Goal: Use online tool/utility: Utilize a website feature to perform a specific function

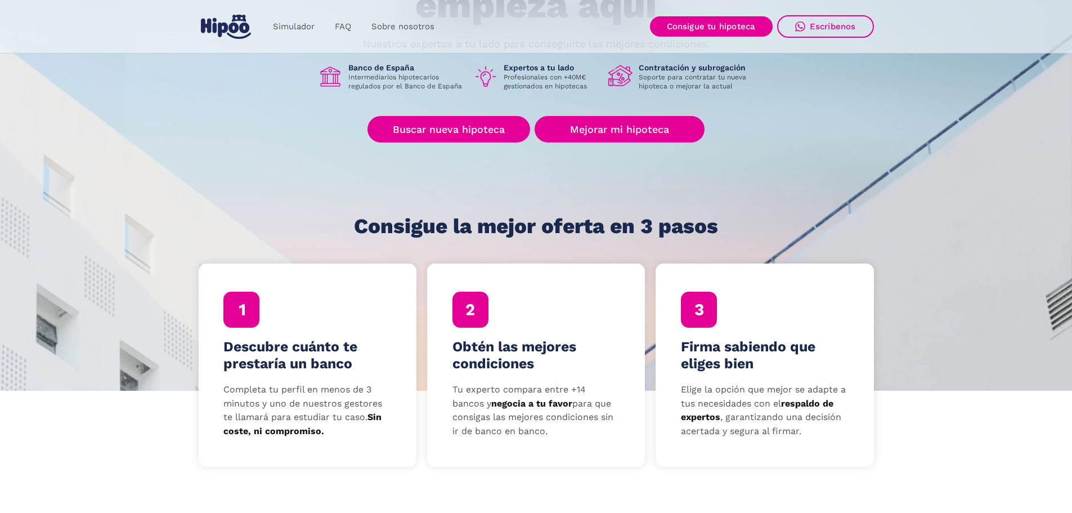
scroll to position [169, 0]
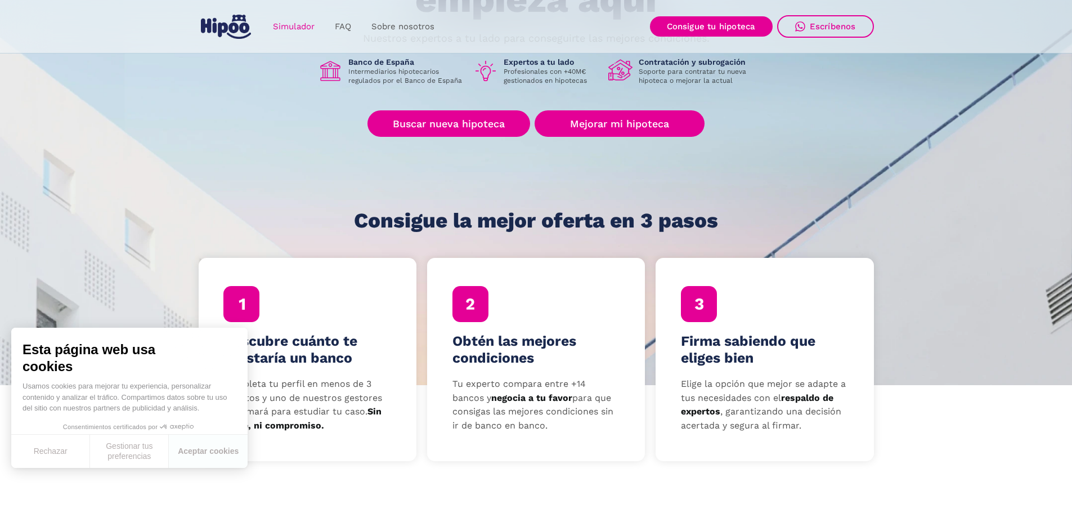
click at [292, 25] on link "Simulador" at bounding box center [294, 27] width 62 height 22
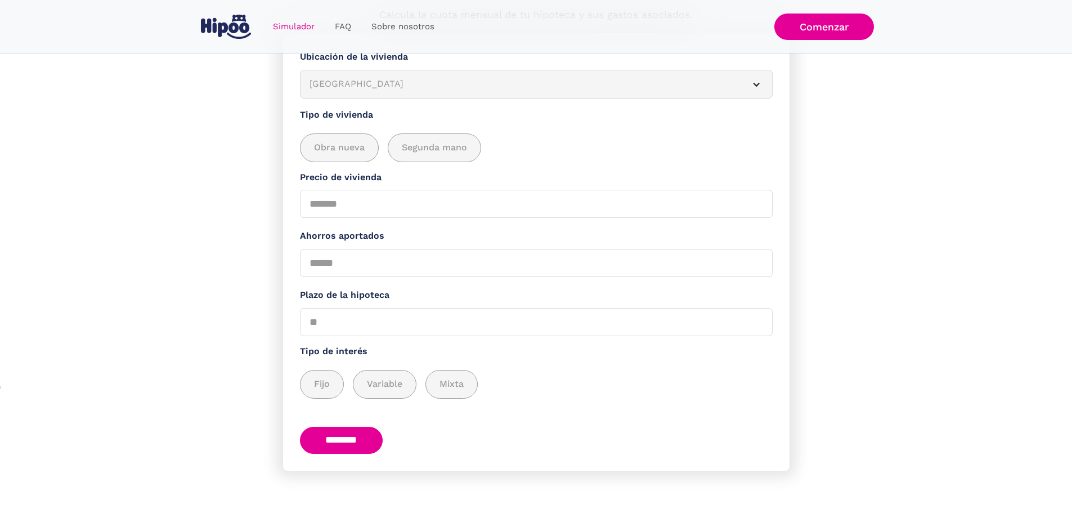
scroll to position [150, 0]
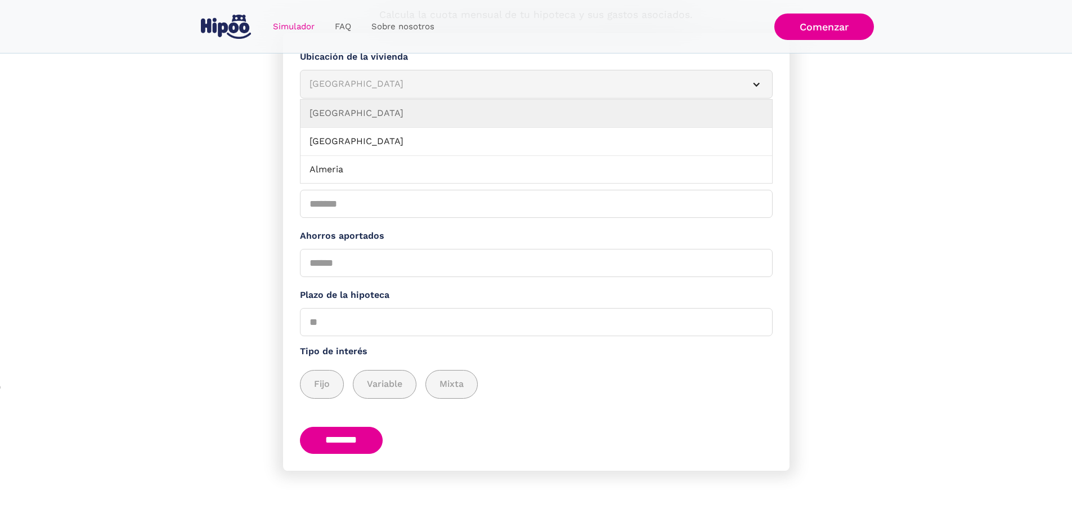
click at [420, 78] on div "Albacete" at bounding box center [523, 84] width 427 height 14
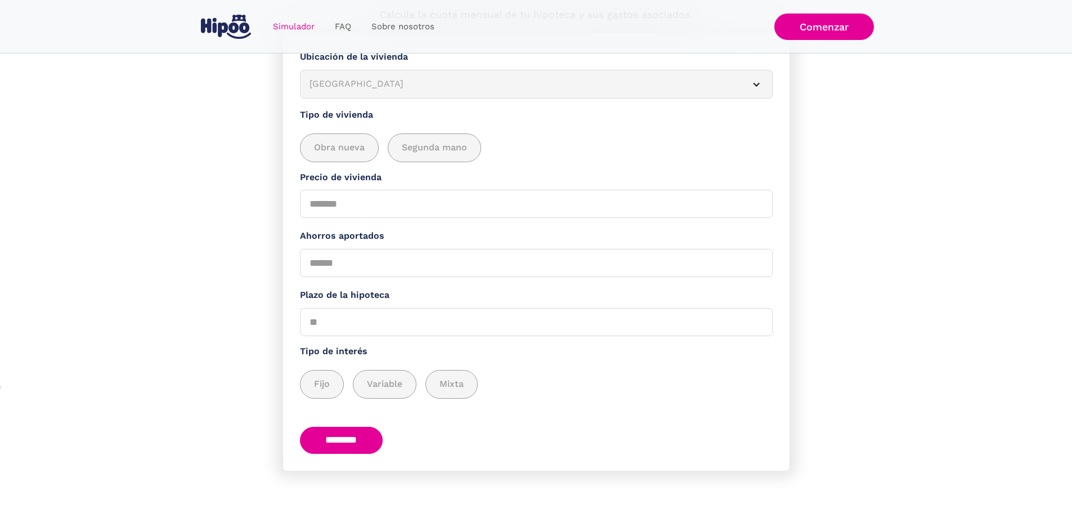
click at [420, 78] on div "Albacete" at bounding box center [523, 84] width 427 height 14
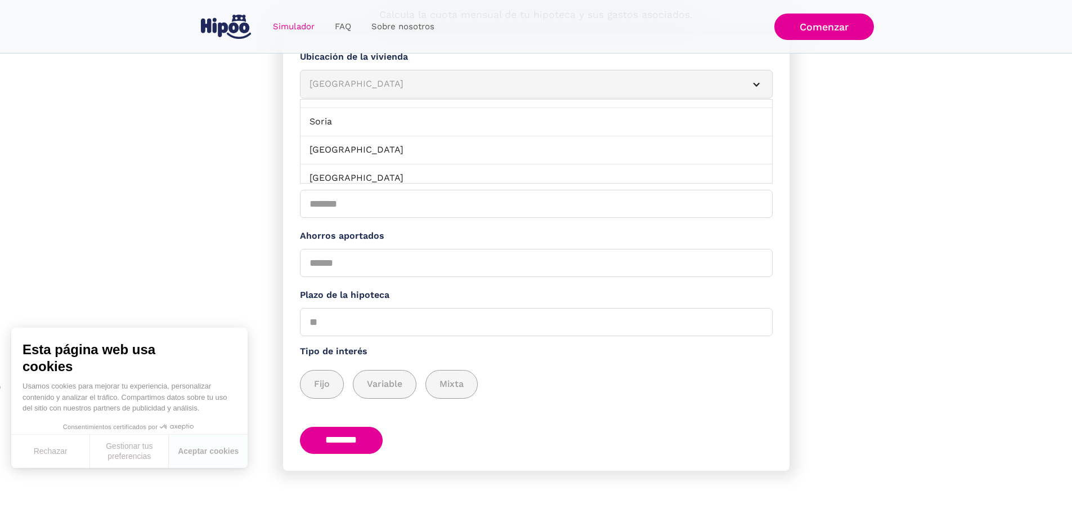
scroll to position [1126, 0]
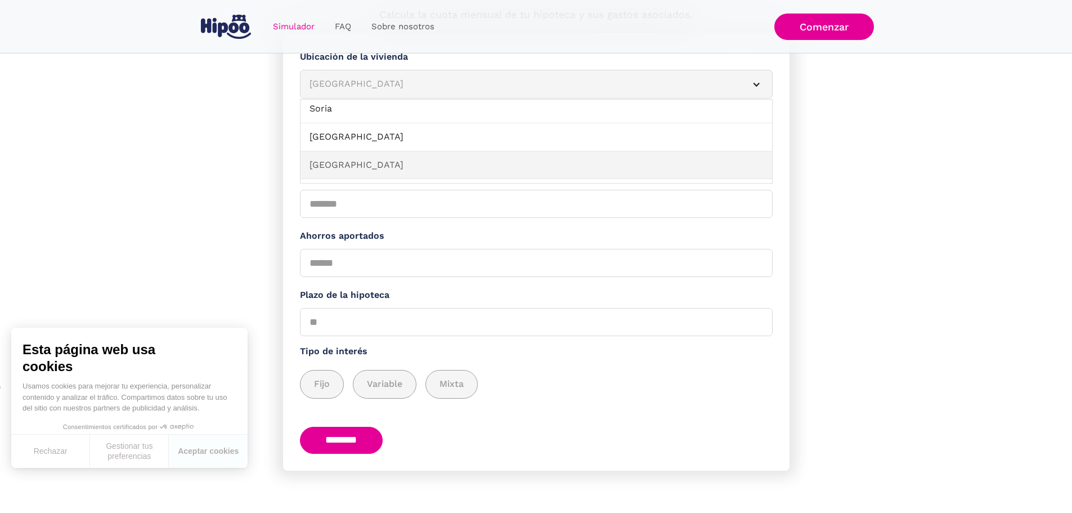
click at [351, 155] on link "Tenerife" at bounding box center [537, 165] width 472 height 28
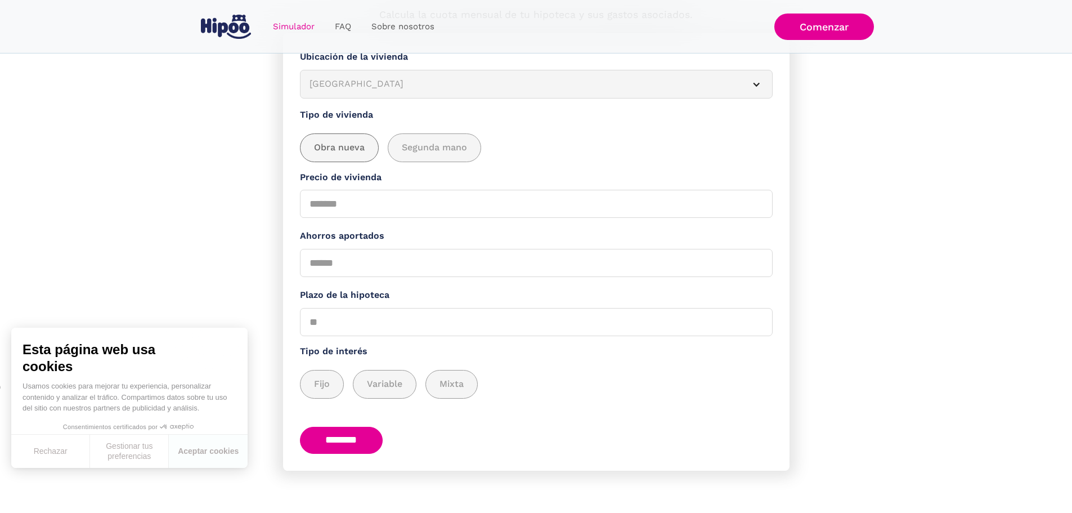
click at [361, 142] on span "Obra nueva" at bounding box center [339, 148] width 51 height 14
click at [351, 202] on input "Precio de vivienda" at bounding box center [536, 204] width 473 height 28
type input "******"
click at [321, 258] on input "Ahorros aportados" at bounding box center [536, 263] width 473 height 28
click at [361, 259] on input "Ahorros aportados" at bounding box center [536, 263] width 473 height 28
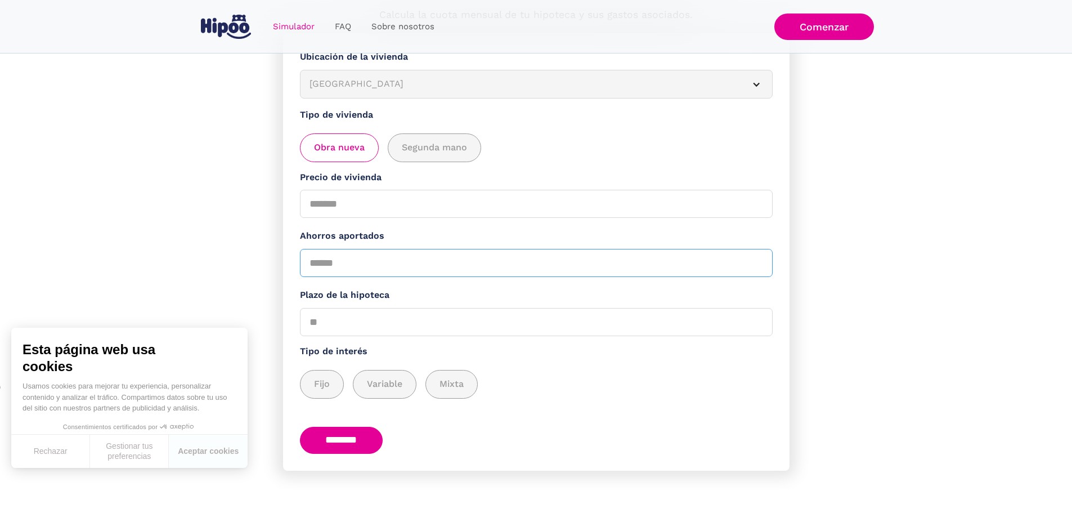
type input "*****"
click at [367, 317] on input "Plazo de la hipoteca" at bounding box center [536, 322] width 473 height 28
type input "**"
click at [328, 378] on span "Fijo" at bounding box center [322, 384] width 16 height 14
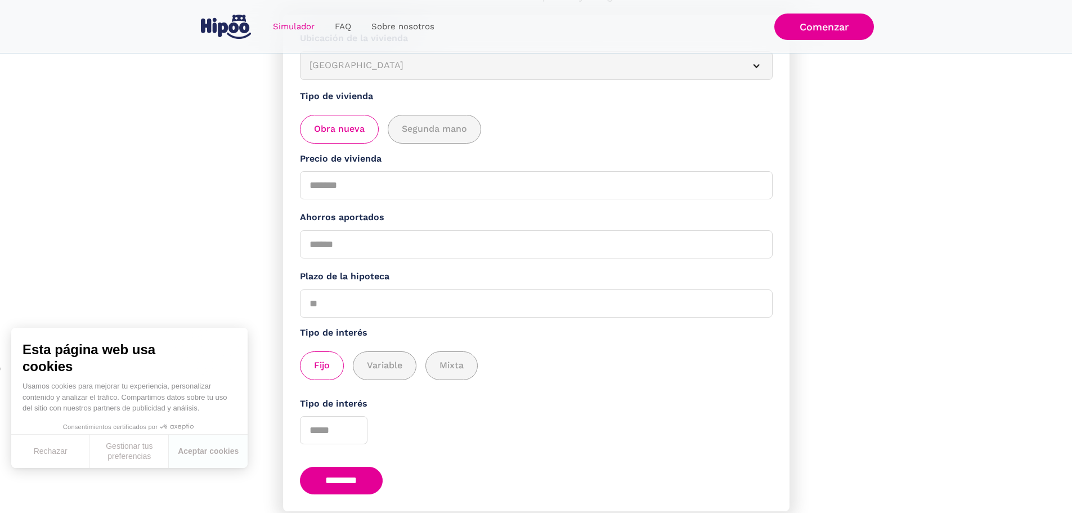
scroll to position [209, 0]
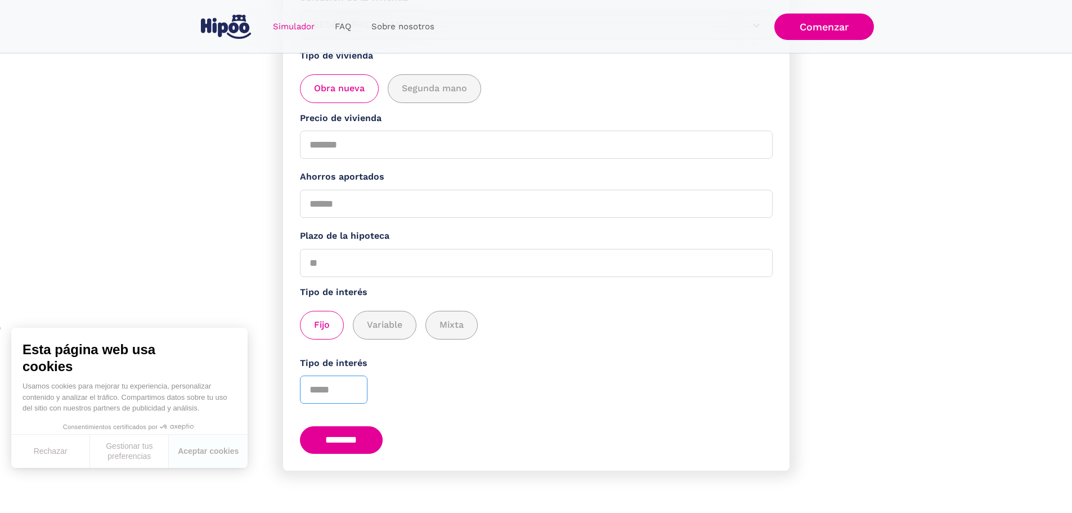
click at [328, 383] on input "Tipo de interés" at bounding box center [334, 389] width 68 height 28
click at [472, 375] on div "Tipo de interés" at bounding box center [536, 380] width 473 height 48
click at [357, 380] on input "*" at bounding box center [334, 389] width 68 height 28
click at [359, 388] on input "*" at bounding box center [334, 389] width 68 height 28
click at [562, 388] on div "Tipo de interés *" at bounding box center [536, 380] width 473 height 48
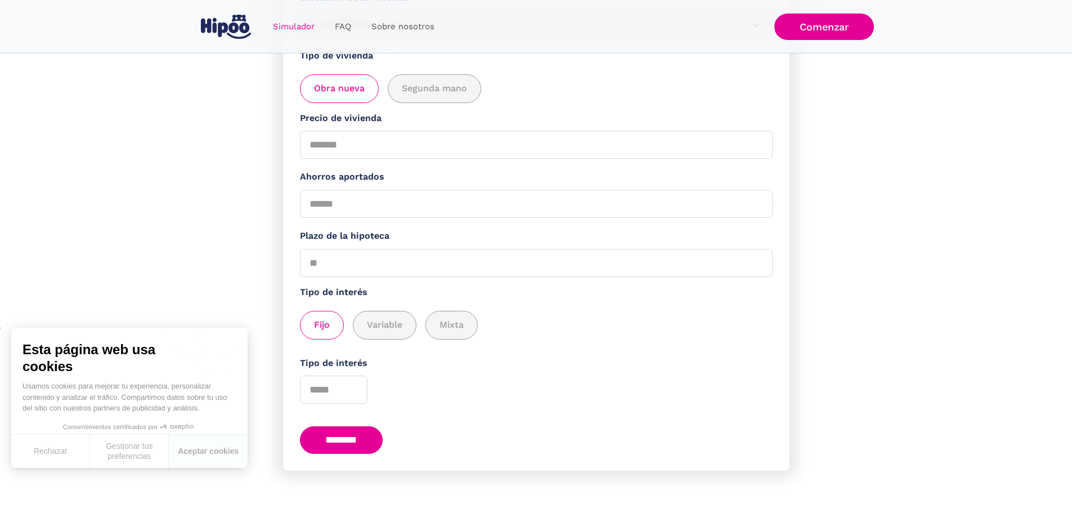
click at [346, 434] on input "********" at bounding box center [341, 440] width 83 height 28
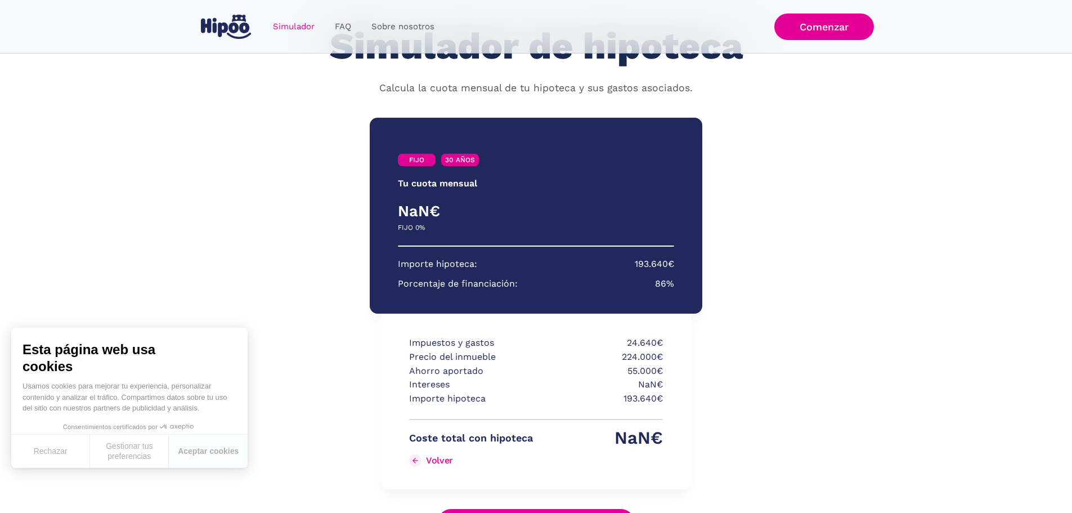
scroll to position [41, 0]
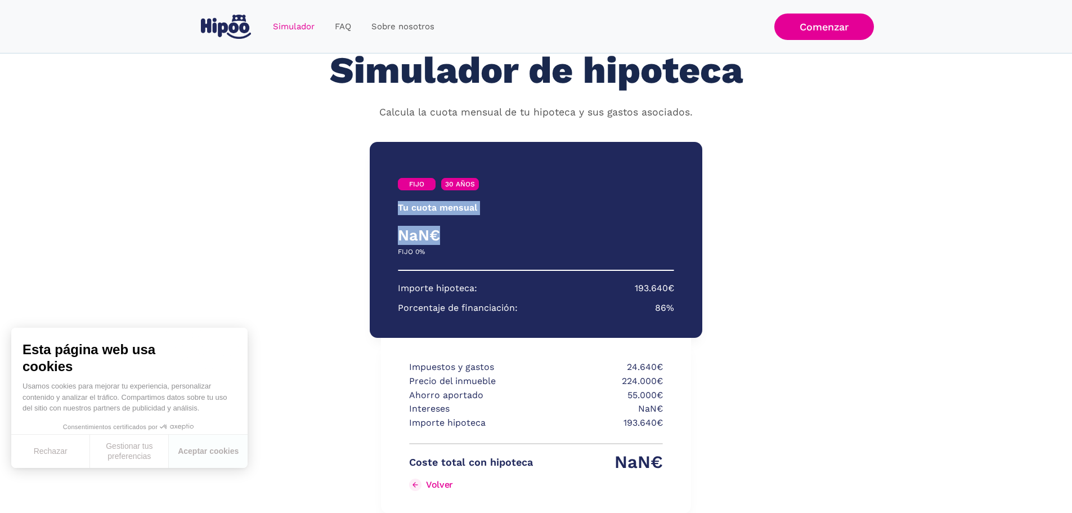
drag, startPoint x: 401, startPoint y: 208, endPoint x: 523, endPoint y: 216, distance: 122.4
click at [523, 216] on div "FIJO 30 AÑOS Tu cuota mensual PRIMEROS 3 AÑOS RESTO DE AÑOS NaN€ 0€ FIJO 0% VAR…" at bounding box center [536, 240] width 332 height 196
click at [435, 263] on div "FIJO 30 AÑOS Tu cuota mensual PRIMEROS 3 AÑOS RESTO DE AÑOS NaN€ 0€ FIJO 0% VAR…" at bounding box center [536, 240] width 332 height 196
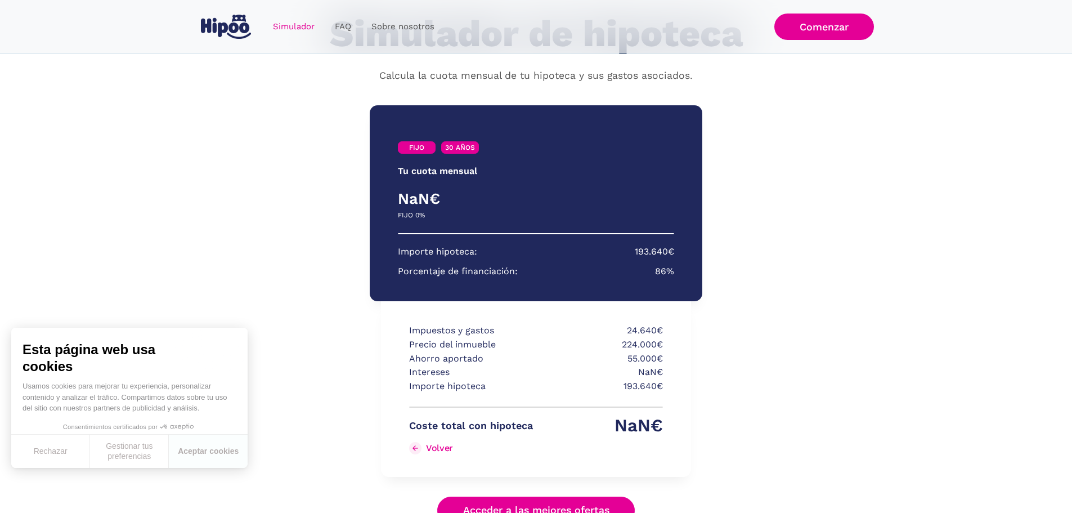
scroll to position [154, 0]
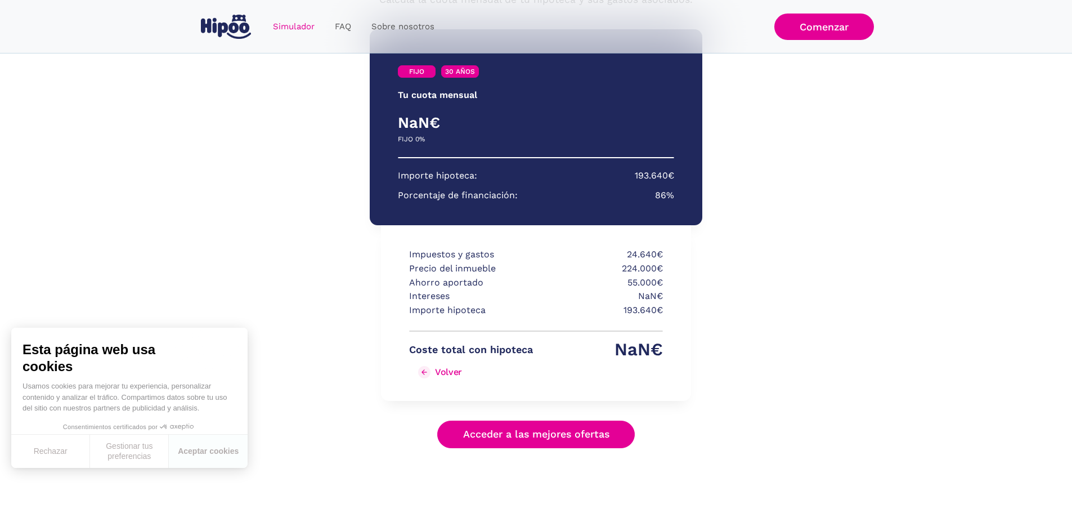
click at [425, 369] on img "Simulador Form success" at bounding box center [424, 372] width 8 height 8
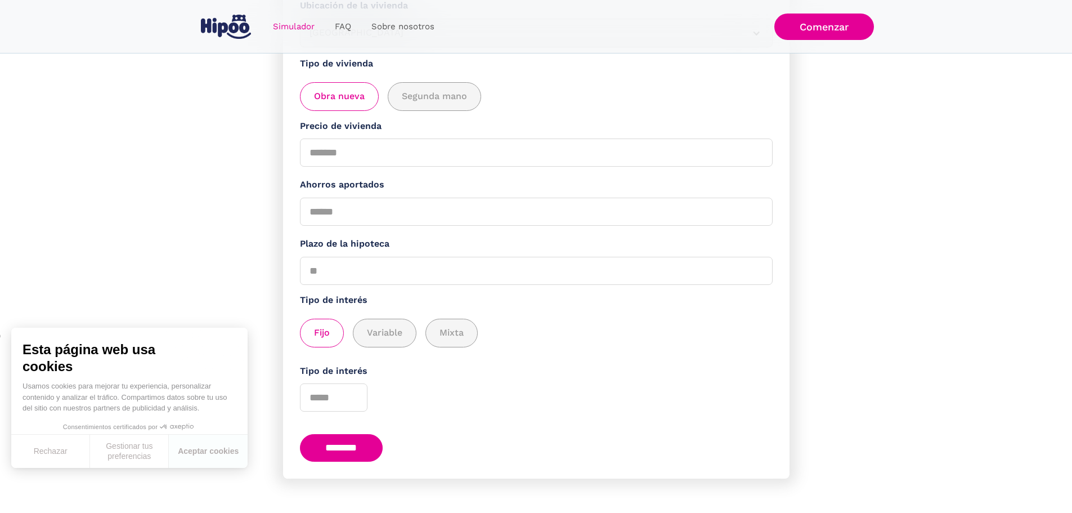
scroll to position [209, 0]
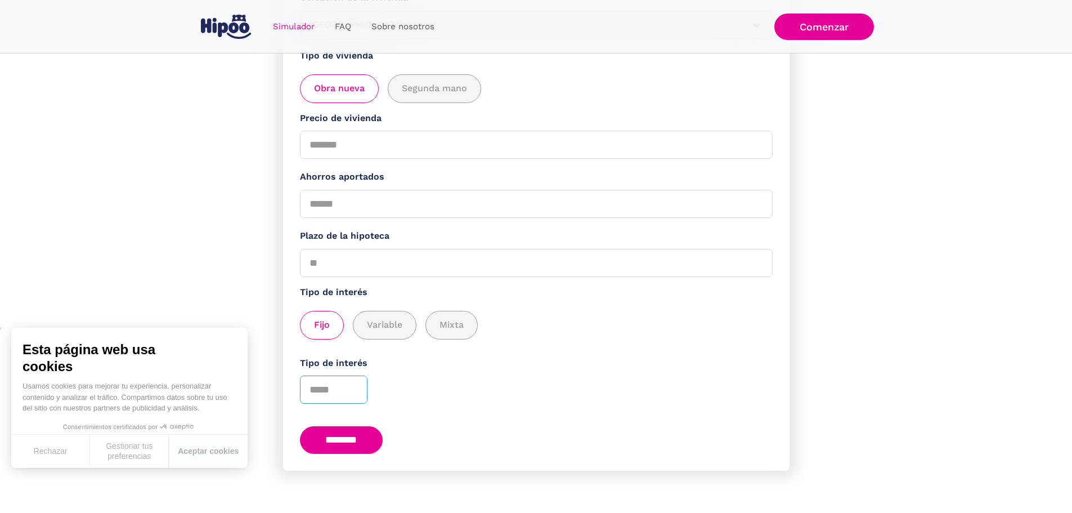
click at [339, 375] on input "*" at bounding box center [334, 389] width 68 height 28
click at [360, 379] on input "*" at bounding box center [334, 389] width 68 height 28
type input "*"
click at [360, 379] on input "*" at bounding box center [334, 389] width 68 height 28
click at [359, 436] on input "********" at bounding box center [341, 440] width 83 height 28
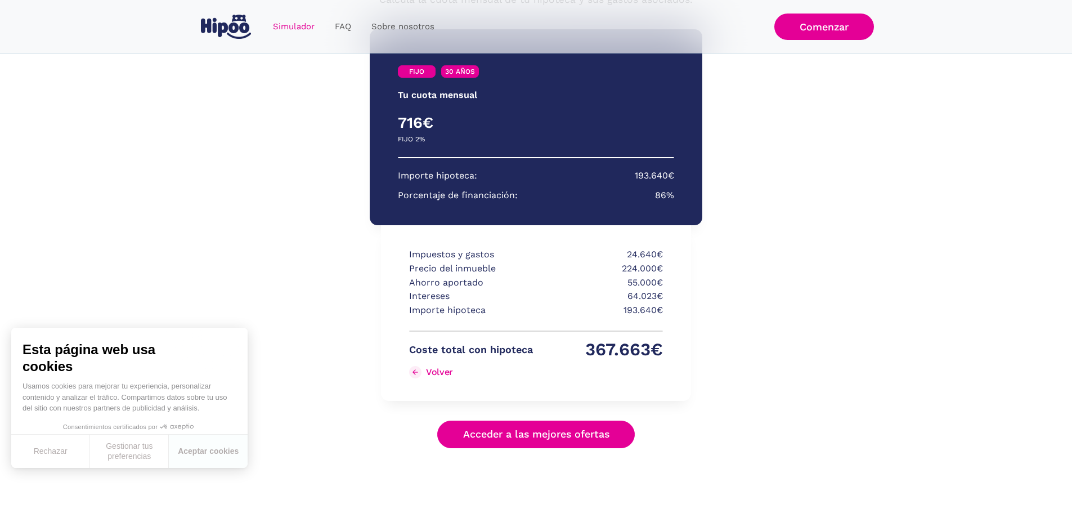
scroll to position [97, 0]
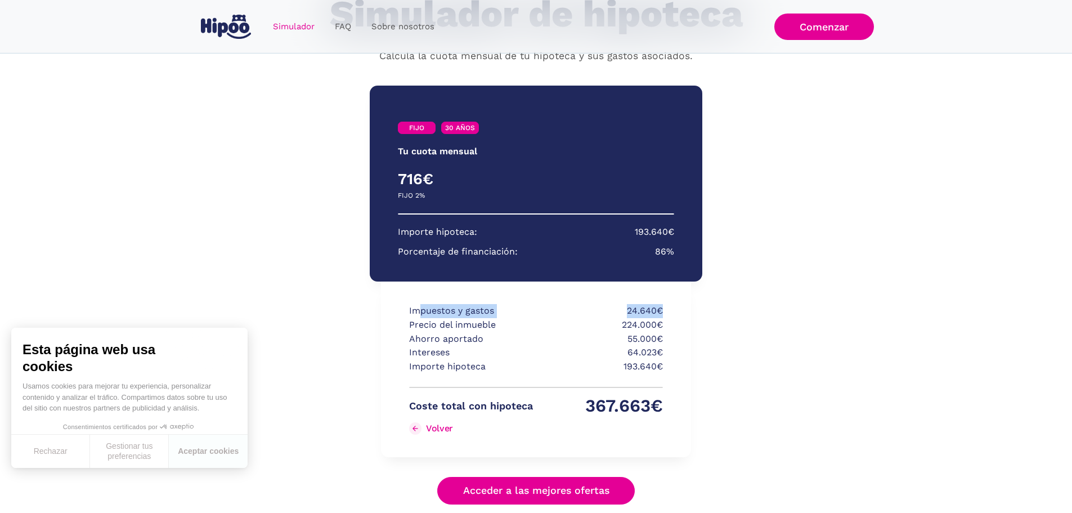
drag, startPoint x: 474, startPoint y: 308, endPoint x: 674, endPoint y: 308, distance: 200.4
click at [674, 308] on div "Impuestos y gastos 24.640€ Precio del inmueble 224.000€ Ahorro aportado 55.000€…" at bounding box center [536, 369] width 310 height 176
click at [616, 316] on p "24.640€" at bounding box center [601, 311] width 124 height 14
drag, startPoint x: 411, startPoint y: 311, endPoint x: 670, endPoint y: 316, distance: 259.0
click at [670, 316] on div "Impuestos y gastos 24.640€ Precio del inmueble 224.000€ Ahorro aportado 55.000€…" at bounding box center [536, 369] width 310 height 176
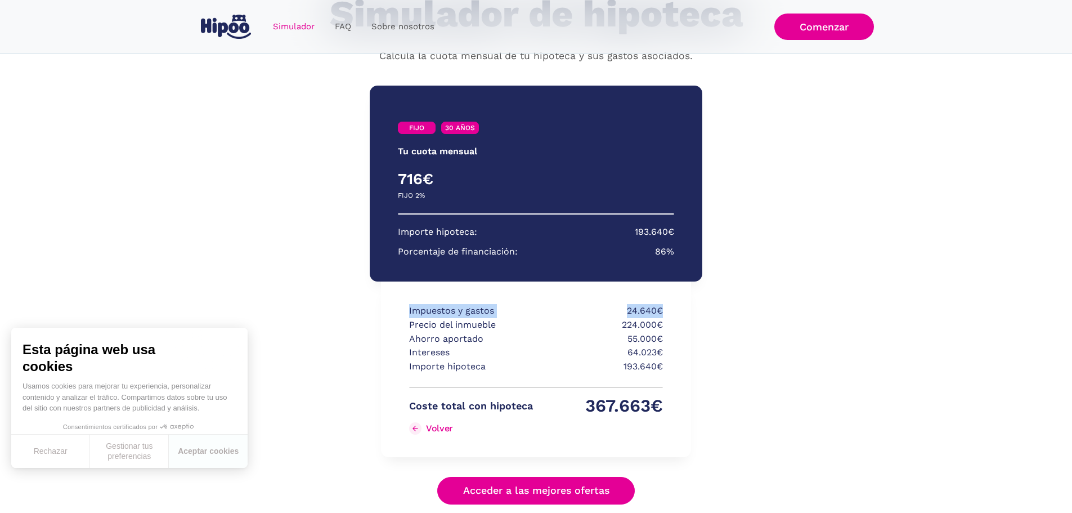
click at [969, 363] on section "**********" at bounding box center [536, 321] width 1072 height 494
drag, startPoint x: 625, startPoint y: 308, endPoint x: 674, endPoint y: 308, distance: 48.4
click at [674, 308] on div "Impuestos y gastos 24.640€ Precio del inmueble 224.000€ Ahorro aportado 55.000€…" at bounding box center [536, 369] width 310 height 176
drag, startPoint x: 432, startPoint y: 339, endPoint x: 520, endPoint y: 348, distance: 88.9
click at [688, 337] on div "Impuestos y gastos 24.640€ Precio del inmueble 224.000€ Ahorro aportado 55.000€…" at bounding box center [536, 369] width 310 height 176
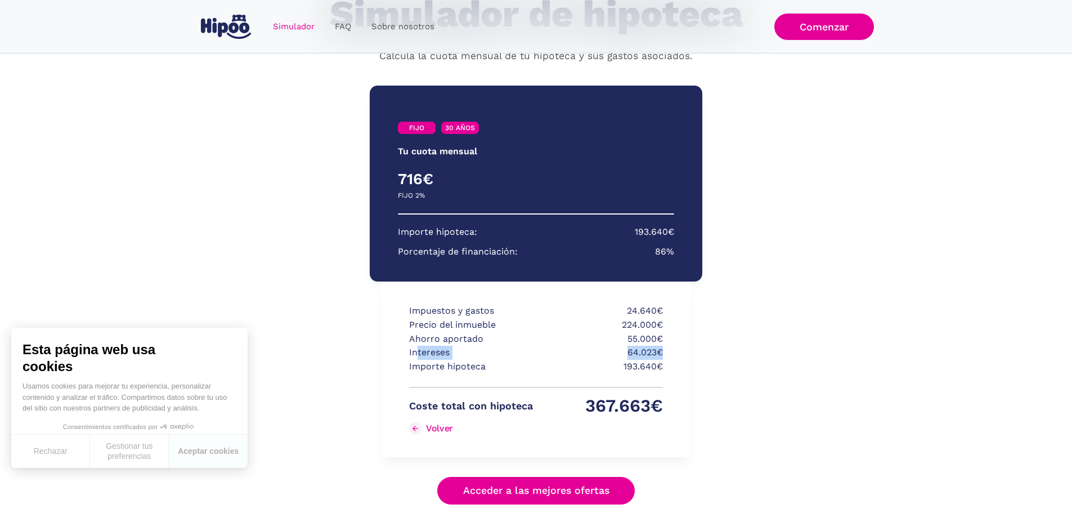
drag, startPoint x: 512, startPoint y: 353, endPoint x: 696, endPoint y: 353, distance: 184.1
click at [696, 353] on div "FIJO 30 AÑOS Tu cuota mensual PRIMEROS 3 AÑOS RESTO DE AÑOS 716€ 0€ FIJO 2% VAR…" at bounding box center [536, 294] width 332 height 441
click at [643, 354] on p "64.023€" at bounding box center [601, 353] width 124 height 14
drag, startPoint x: 620, startPoint y: 368, endPoint x: 664, endPoint y: 368, distance: 43.9
click at [664, 368] on div "Impuestos y gastos 24.640€ Precio del inmueble 224.000€ Ahorro aportado 55.000€…" at bounding box center [536, 369] width 310 height 176
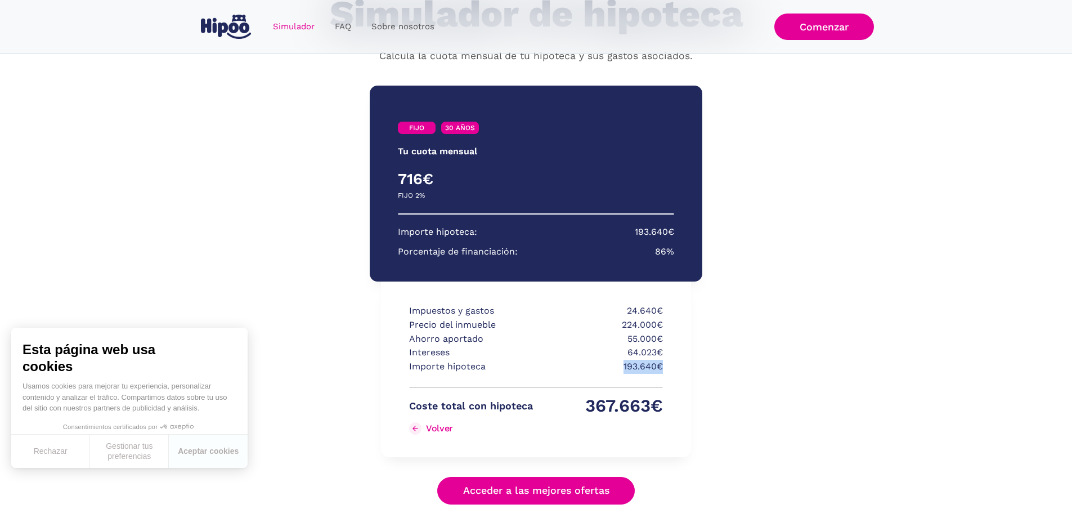
click at [648, 368] on p "193.640€" at bounding box center [601, 367] width 124 height 14
